Goal: Transaction & Acquisition: Download file/media

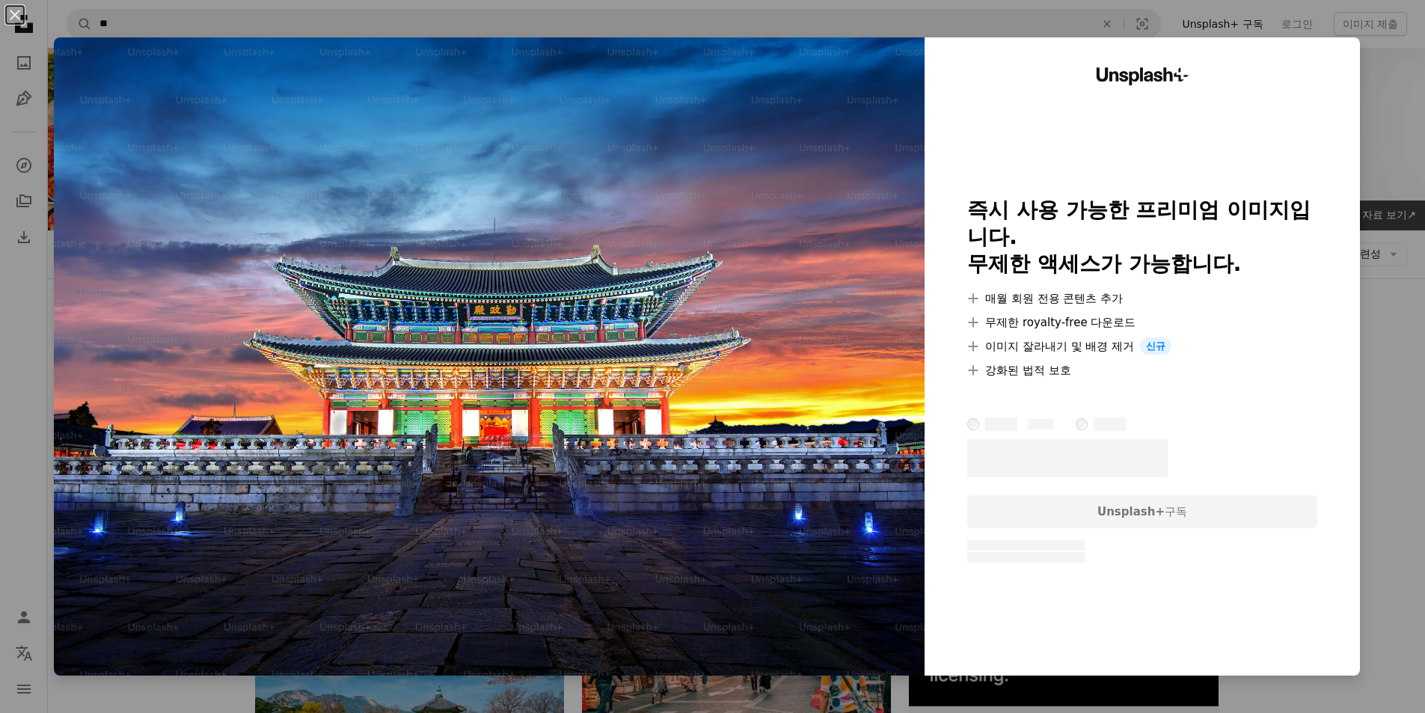
scroll to position [748, 0]
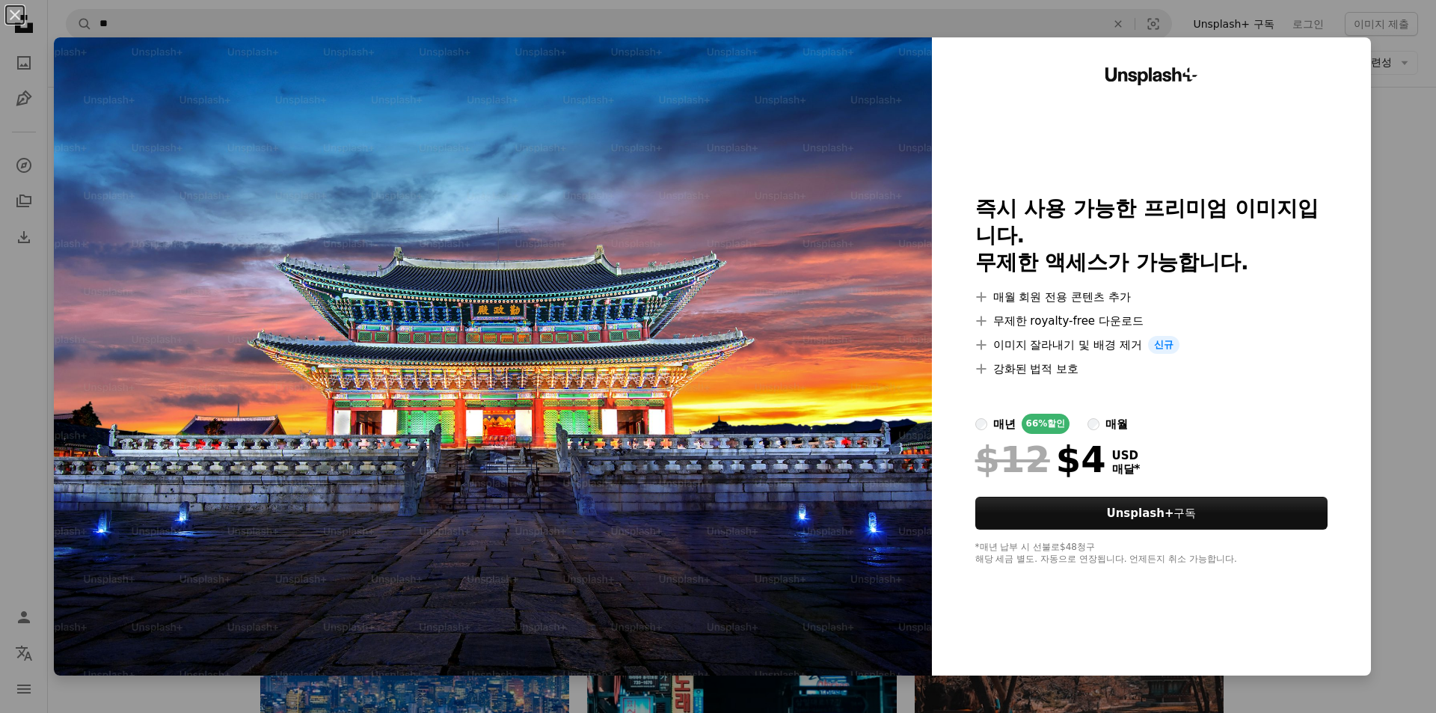
click at [1406, 130] on div "An X shape Unsplash+ 즉시 사용 가능한 프리미엄 이미지입니다. 무제한 액세스가 가능합니다. A plus sign 매월 회원 전…" at bounding box center [718, 356] width 1436 height 713
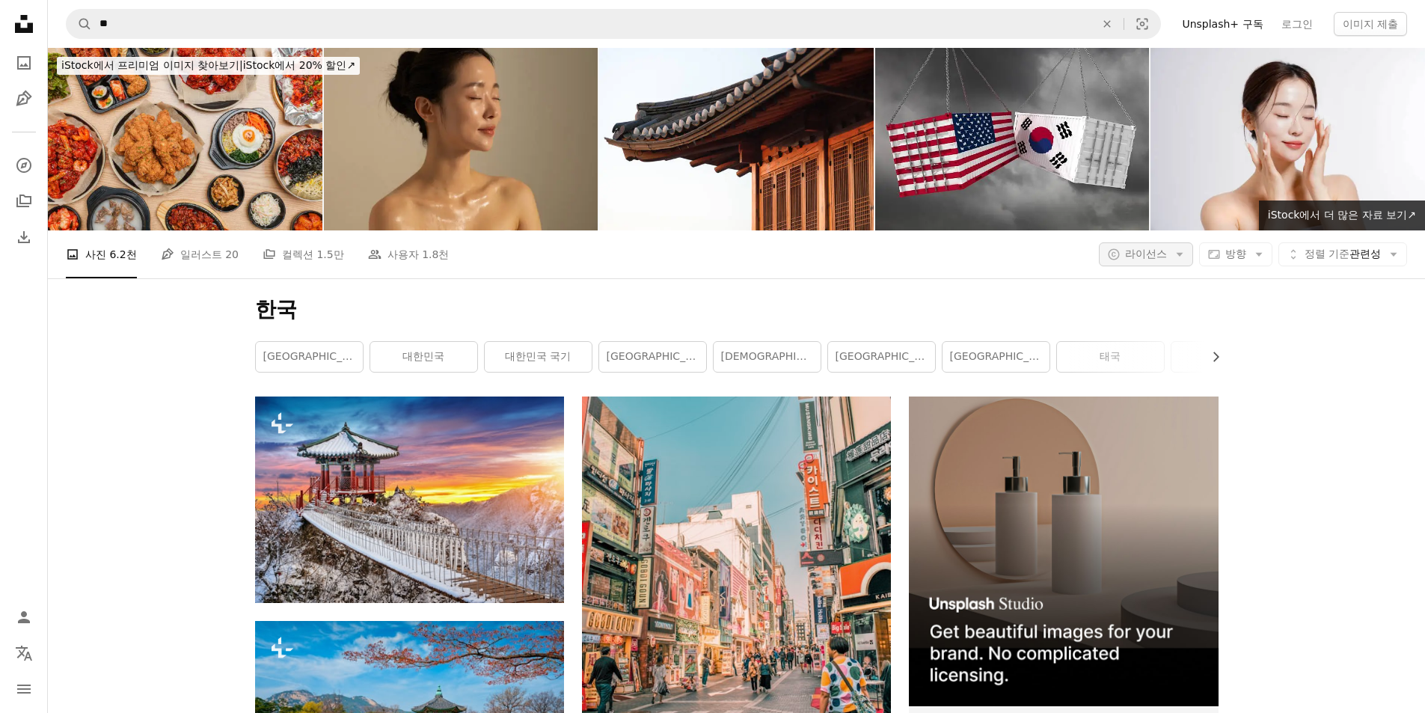
click at [1153, 257] on span "라이선스" at bounding box center [1146, 254] width 42 height 12
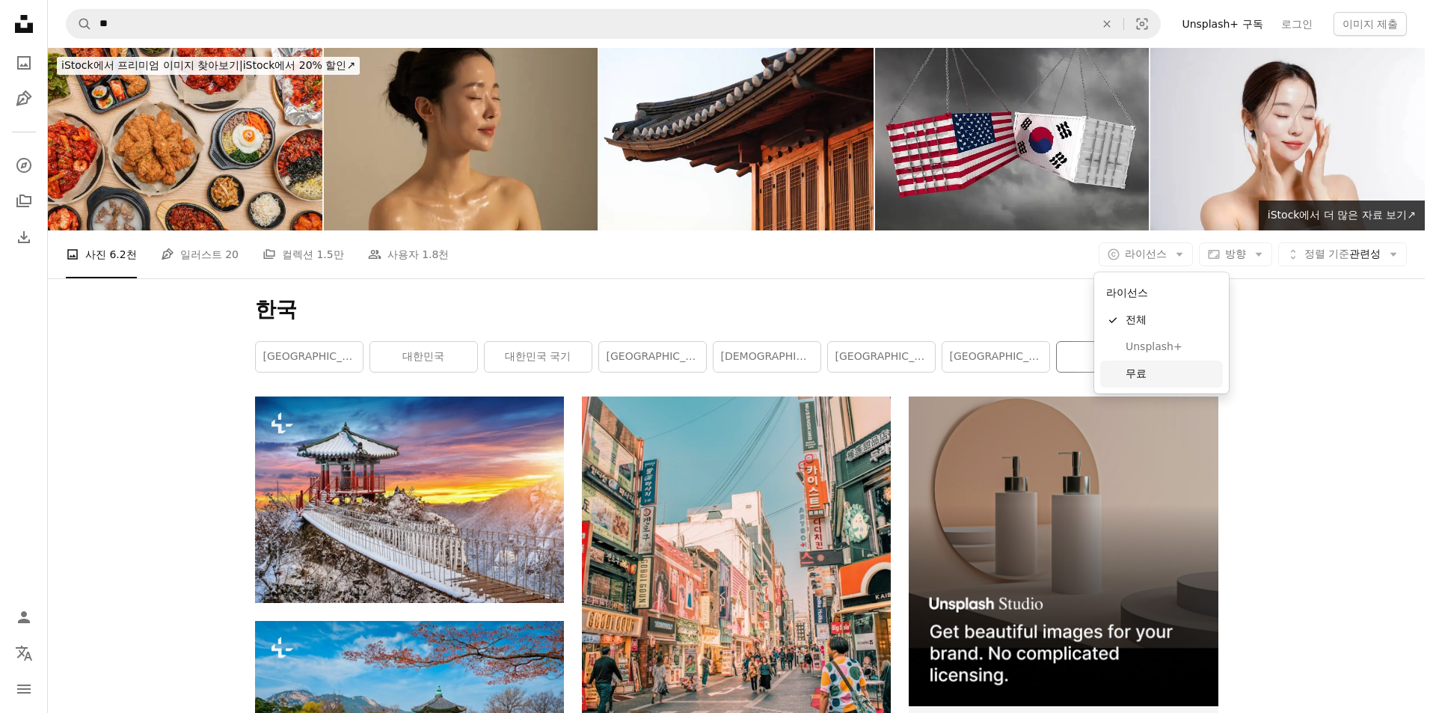
click at [1116, 373] on link "무료" at bounding box center [1161, 374] width 123 height 27
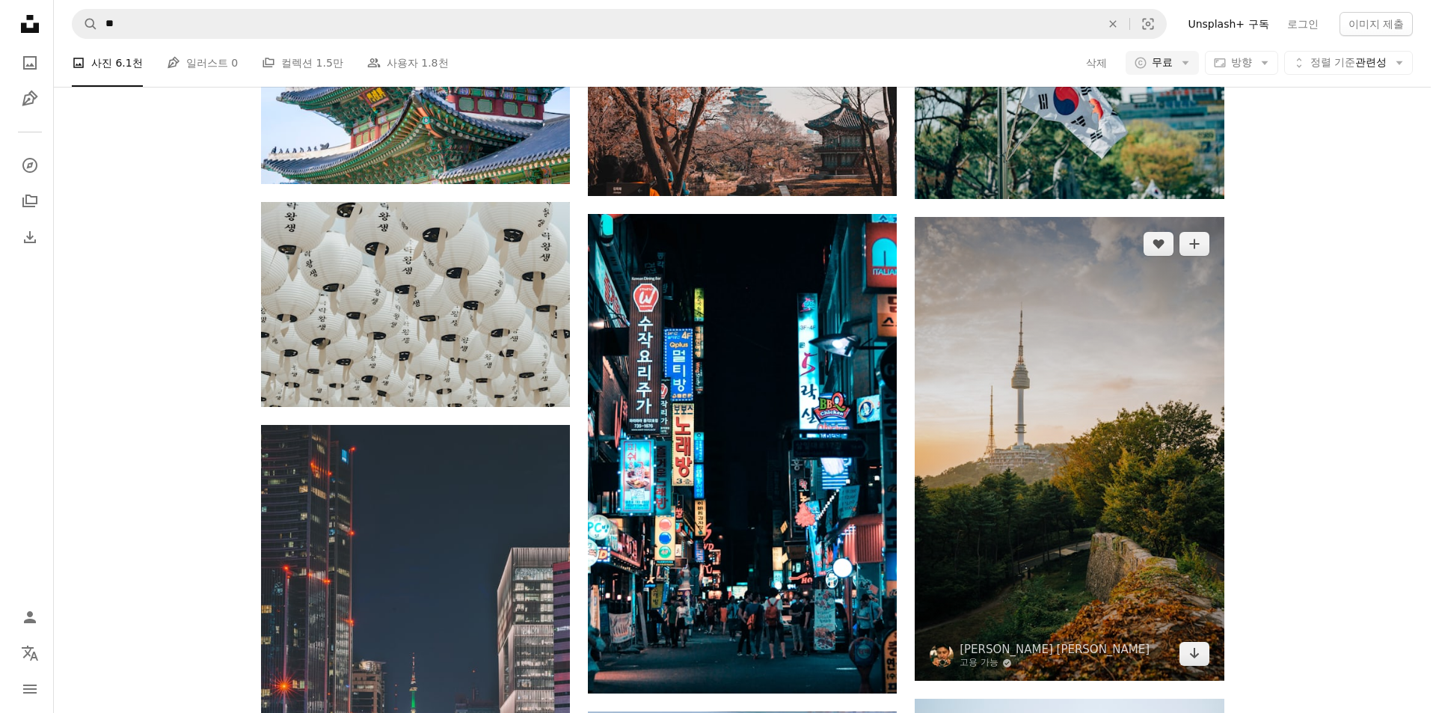
scroll to position [898, 0]
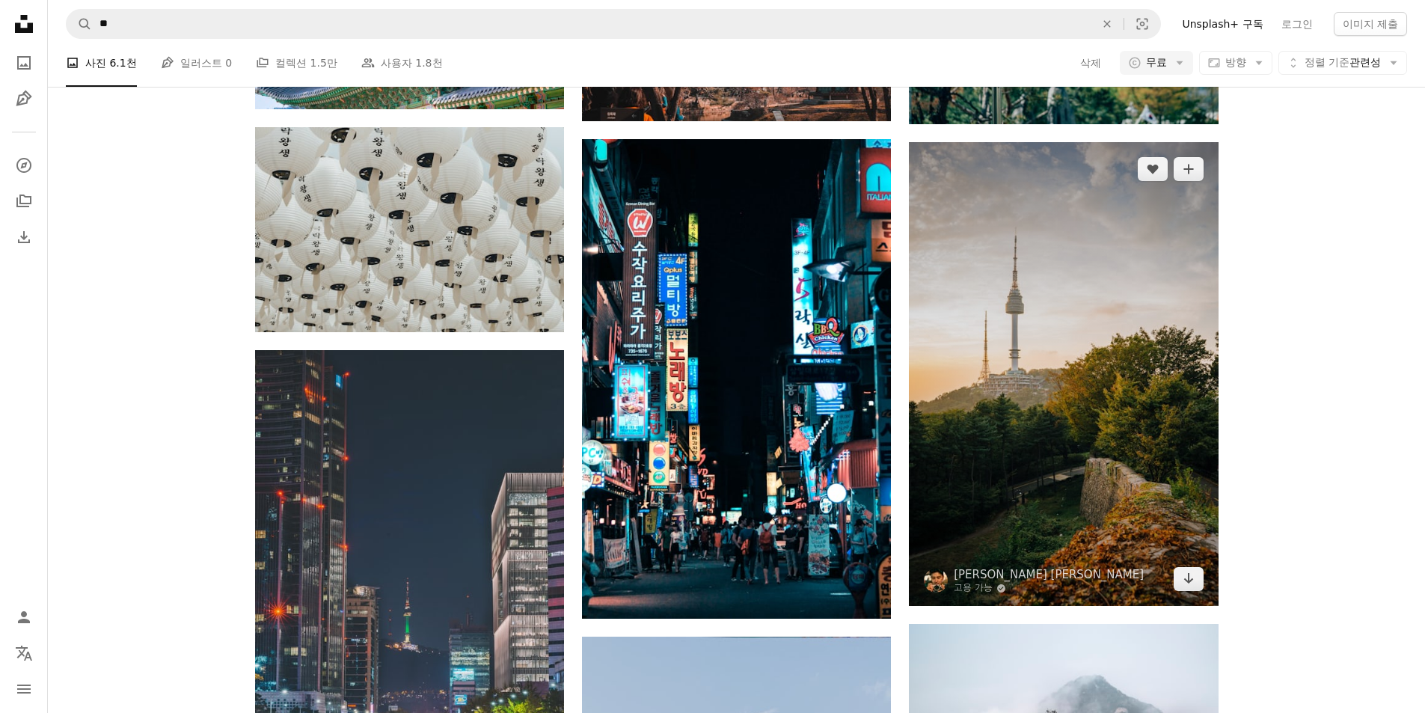
click at [1199, 595] on img at bounding box center [1063, 374] width 309 height 464
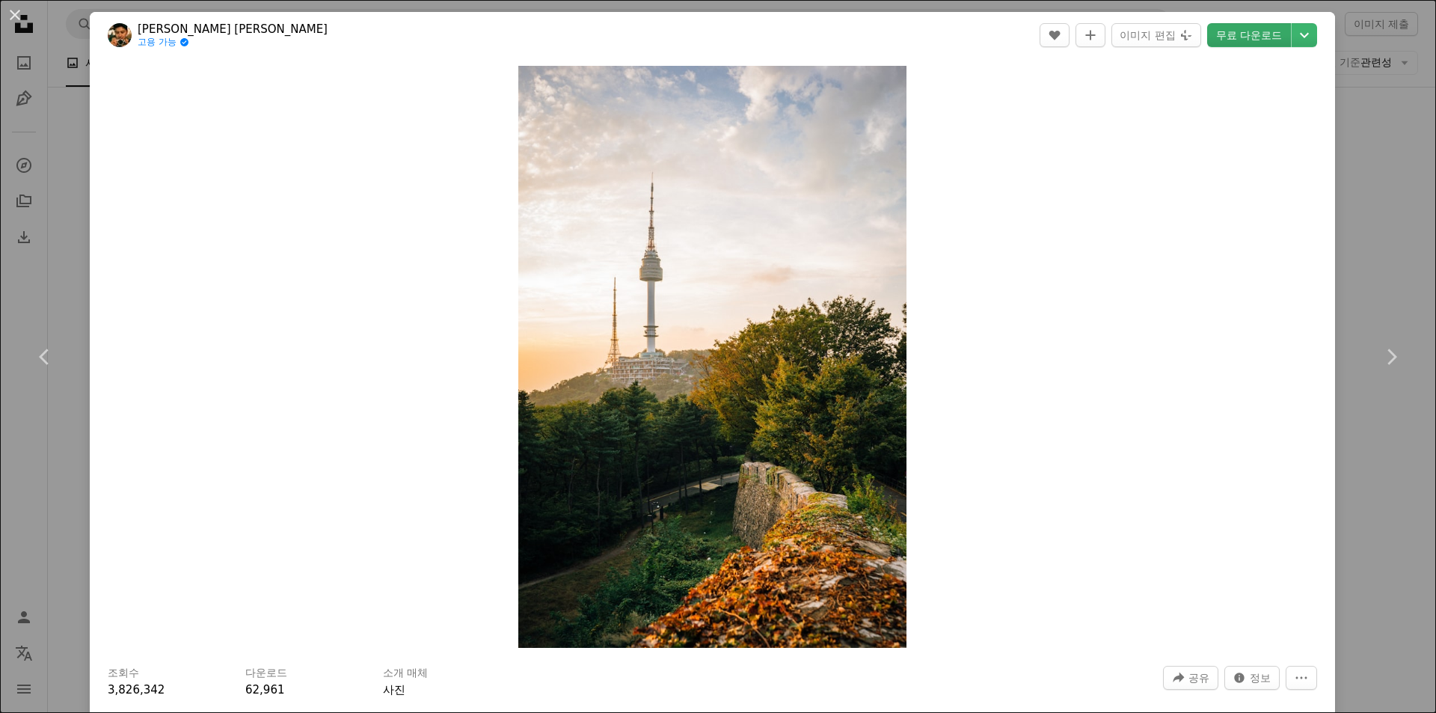
click at [1249, 34] on link "무료 다운로드" at bounding box center [1249, 35] width 84 height 24
